Goal: Entertainment & Leisure: Consume media (video, audio)

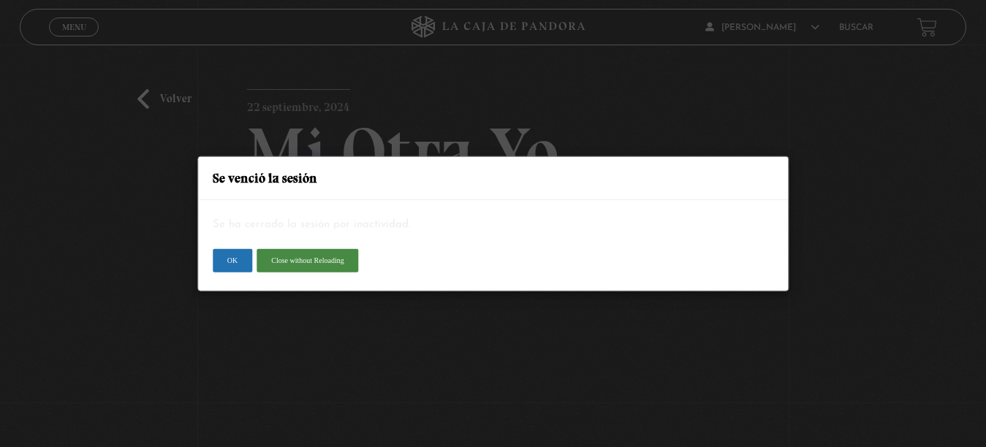
scroll to position [118, 0]
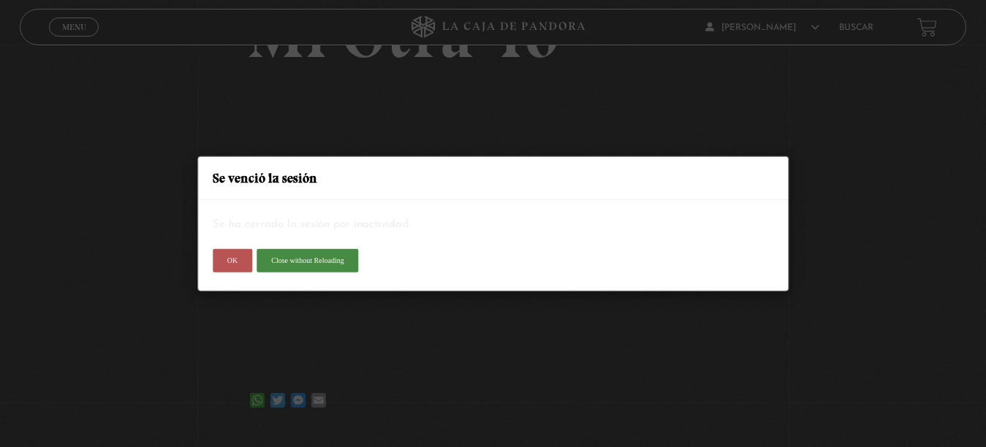
click at [231, 265] on button "OK" at bounding box center [232, 260] width 39 height 23
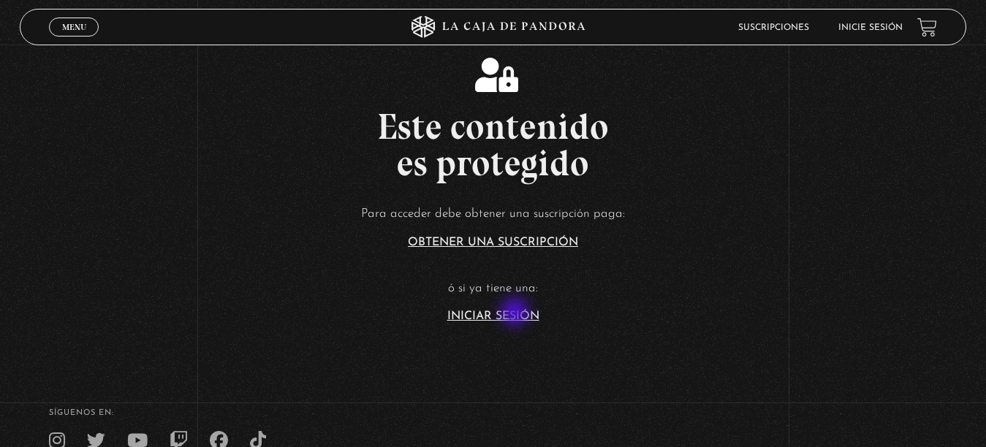
click at [516, 313] on link "Iniciar Sesión" at bounding box center [493, 317] width 92 height 12
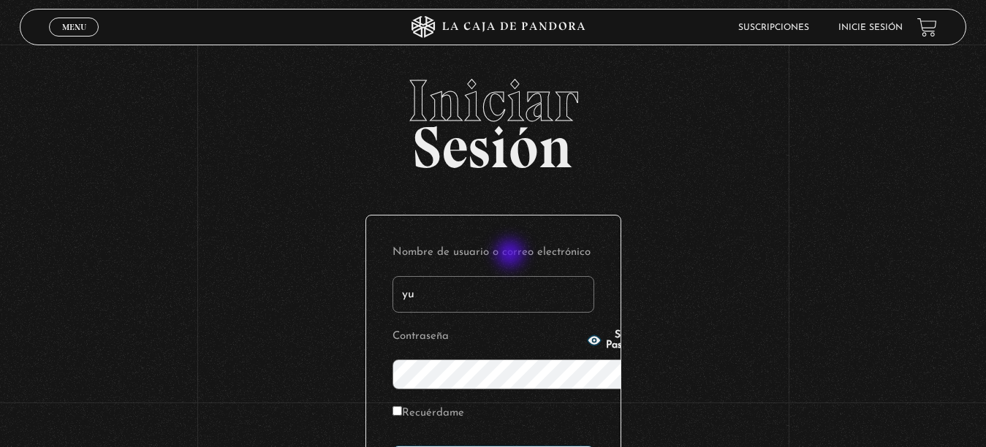
type input "[EMAIL_ADDRESS][DOMAIN_NAME]"
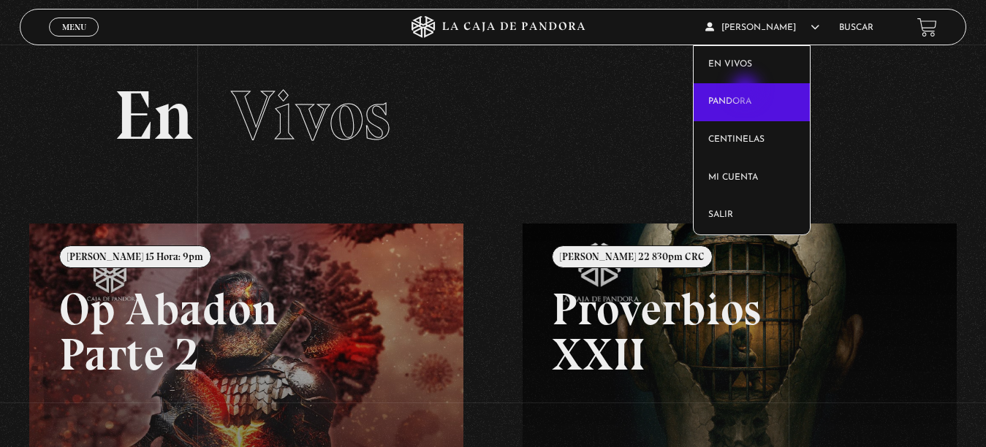
click at [747, 91] on link "Pandora" at bounding box center [751, 102] width 117 height 38
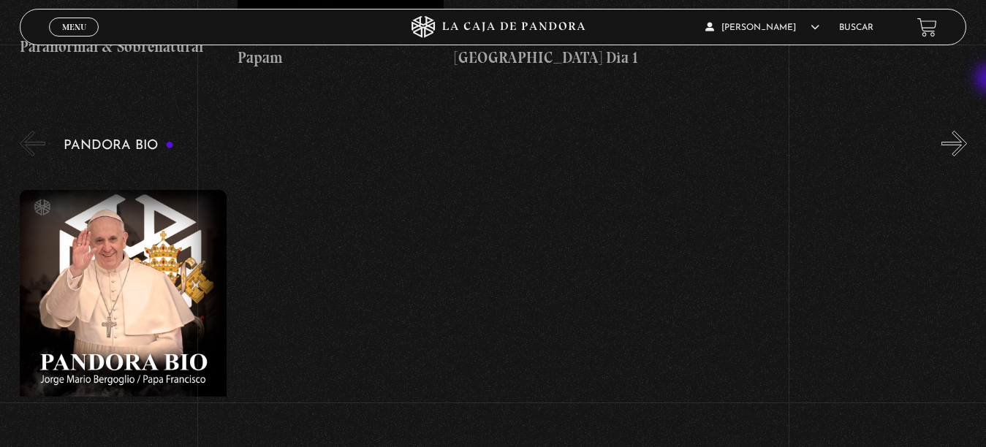
scroll to position [2261, 0]
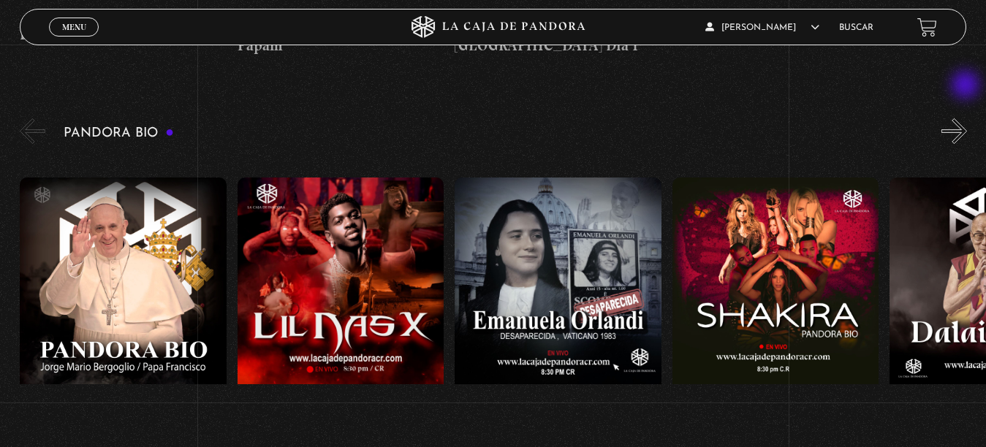
click at [967, 118] on button "»" at bounding box center [954, 131] width 26 height 26
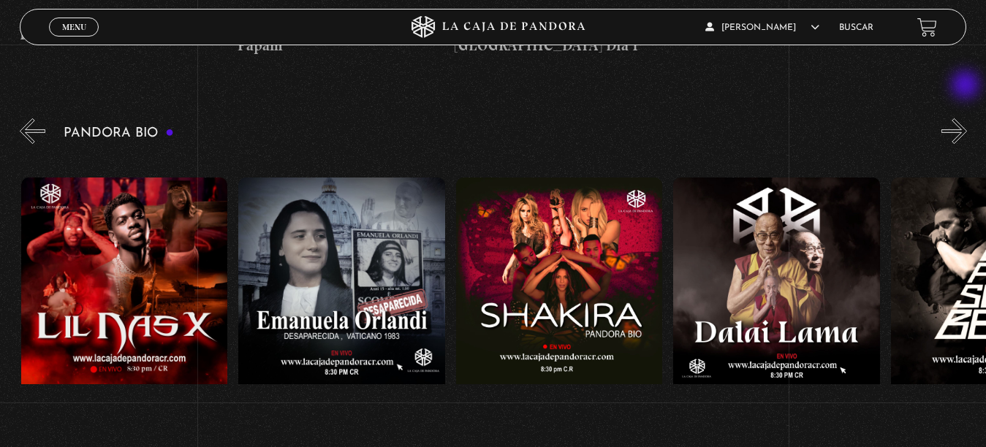
click at [967, 118] on button "»" at bounding box center [954, 131] width 26 height 26
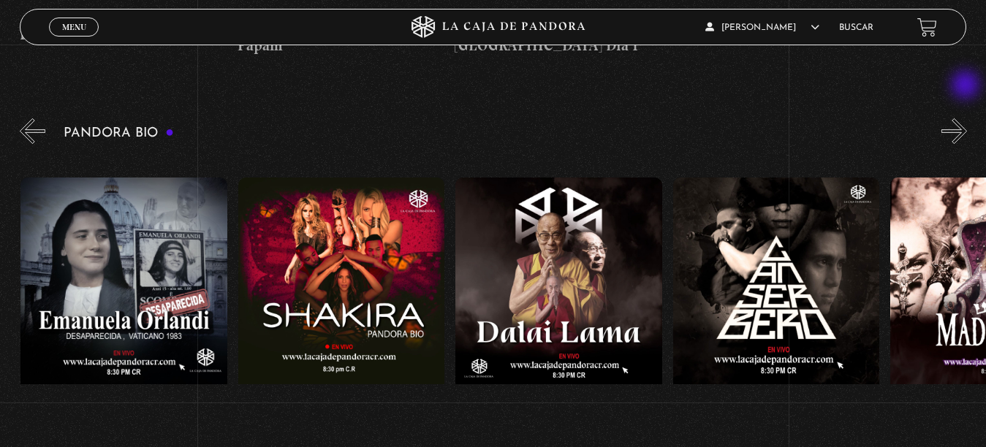
click at [967, 118] on button "»" at bounding box center [954, 131] width 26 height 26
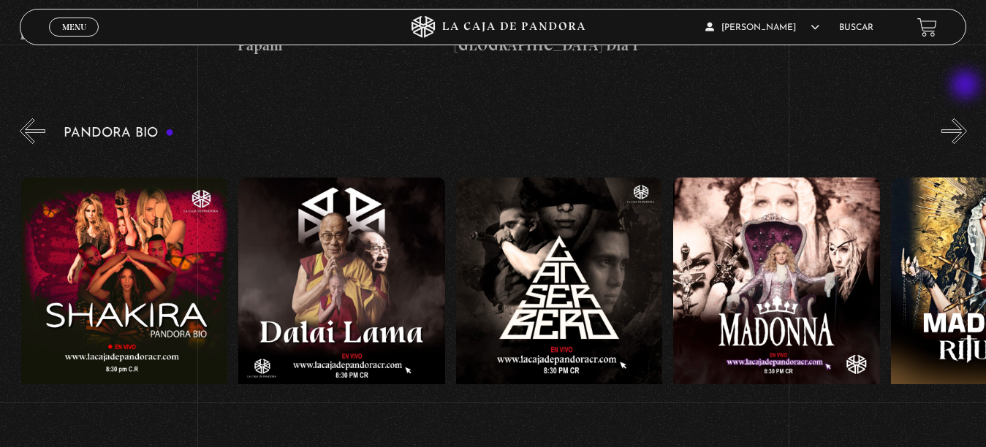
scroll to position [0, 652]
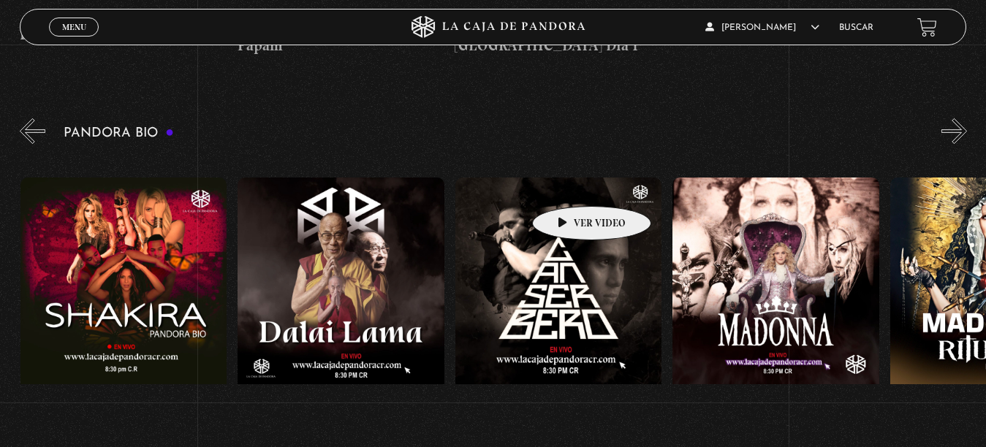
click at [569, 184] on figure at bounding box center [558, 309] width 207 height 263
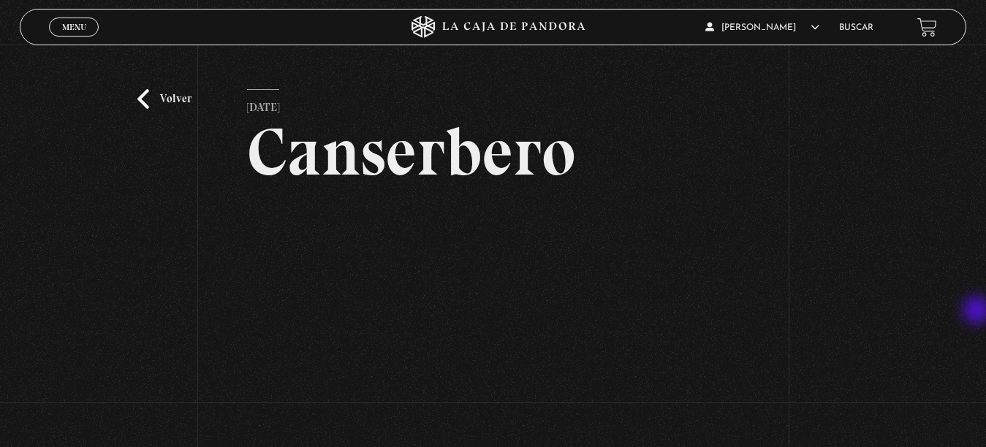
click at [978, 312] on div "Volver 21 marzo, 2023 Canserbero WhatsApp Twitter Messenger Email" at bounding box center [493, 298] width 986 height 507
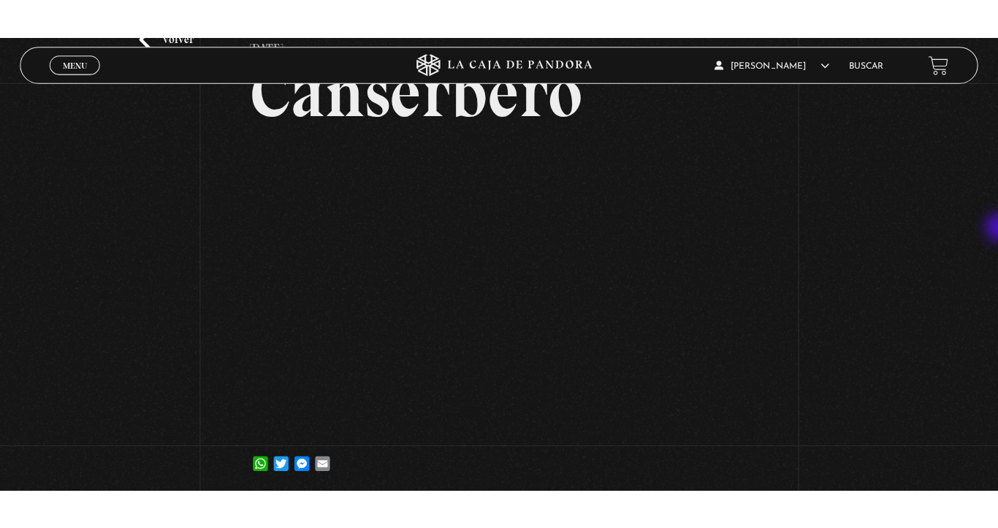
scroll to position [99, 0]
